Goal: Task Accomplishment & Management: Manage account settings

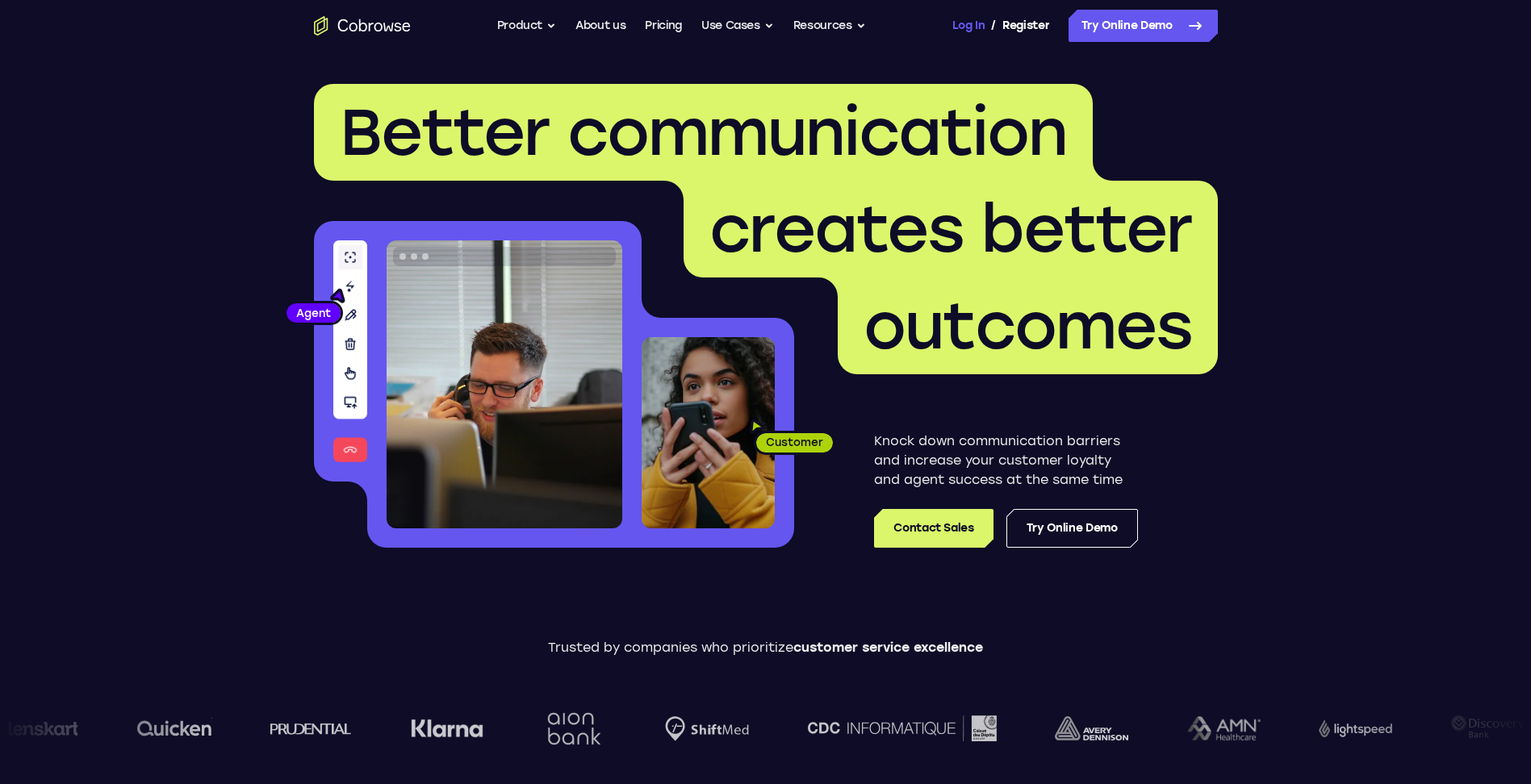
click at [972, 20] on link "Log In" at bounding box center [968, 26] width 33 height 33
click at [1020, 18] on link "Register" at bounding box center [1026, 26] width 47 height 33
click at [968, 26] on link "Log In" at bounding box center [968, 26] width 33 height 33
